Goal: Task Accomplishment & Management: Use online tool/utility

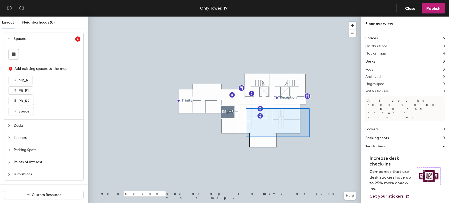
click at [246, 17] on div at bounding box center [224, 17] width 273 height 0
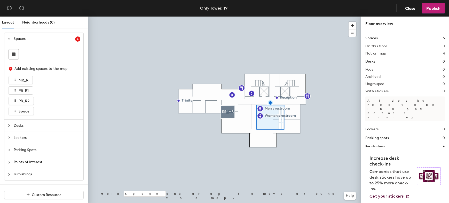
click at [23, 38] on span "Spaces" at bounding box center [44, 39] width 61 height 12
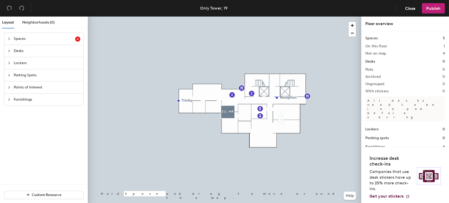
click at [28, 39] on span "Spaces" at bounding box center [44, 39] width 61 height 12
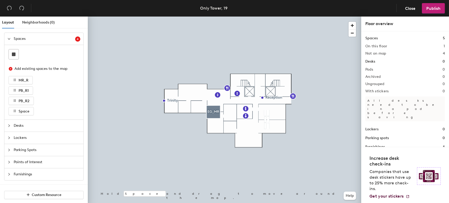
click at [363, 56] on div "Spaces 5 On this floor 1 Not on map 4 Desks 0 Pods 0 Archived 0 Ungrouped 0 Wit…" at bounding box center [405, 88] width 88 height 115
click at [374, 55] on h2 "Not on map" at bounding box center [375, 53] width 21 height 4
click at [372, 60] on h1 "Desks" at bounding box center [370, 62] width 10 height 6
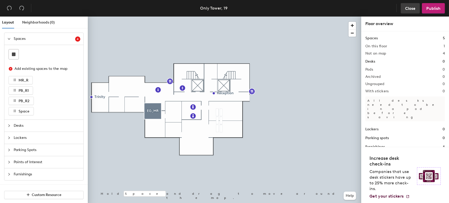
click at [408, 7] on span "Close" at bounding box center [410, 8] width 10 height 5
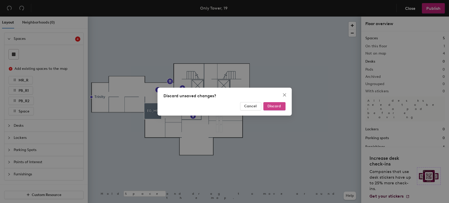
click at [277, 105] on span "Discard" at bounding box center [274, 106] width 13 height 4
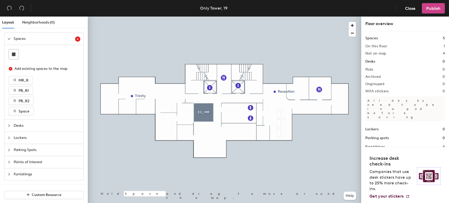
click at [435, 9] on span "Publish" at bounding box center [433, 8] width 14 height 5
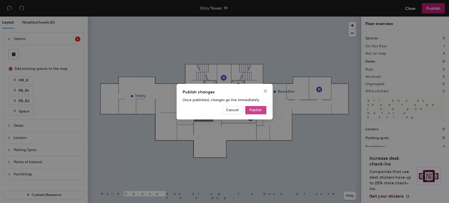
click at [252, 111] on span "Publish" at bounding box center [256, 110] width 12 height 4
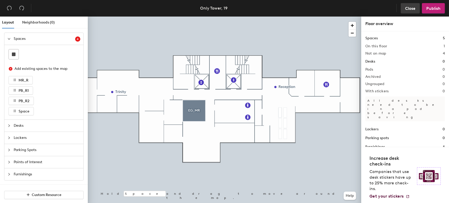
click at [407, 11] on span "Close" at bounding box center [410, 8] width 10 height 5
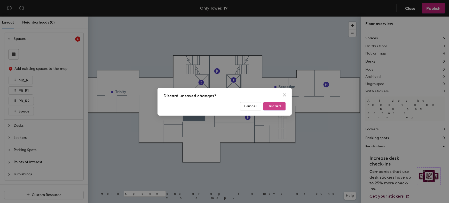
click at [284, 110] on button "Discard" at bounding box center [274, 106] width 22 height 8
click at [281, 109] on button "Discard" at bounding box center [274, 106] width 22 height 8
